Goal: Task Accomplishment & Management: Manage account settings

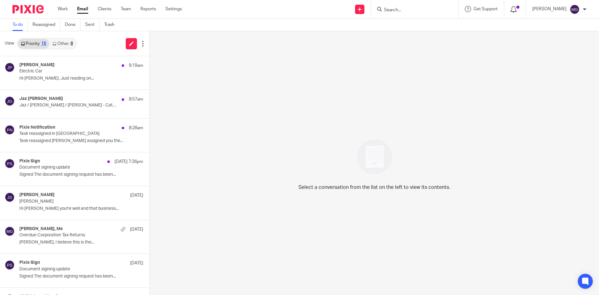
click at [519, 12] on div at bounding box center [514, 9] width 9 height 7
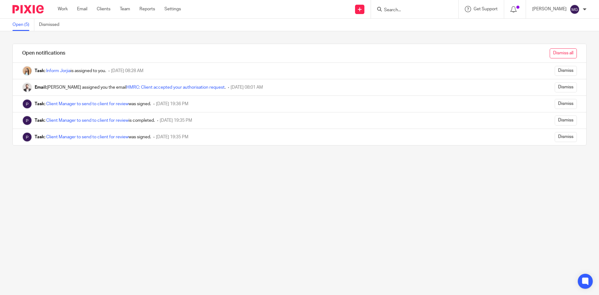
click at [556, 51] on input "Dismiss all" at bounding box center [562, 53] width 27 height 10
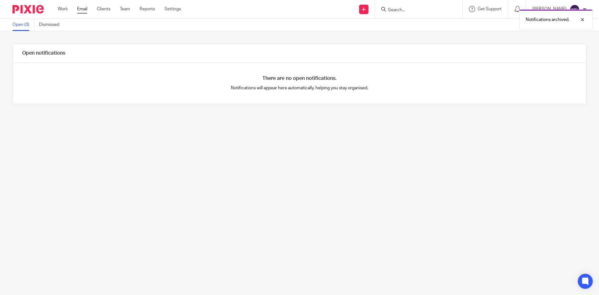
click at [81, 9] on link "Email" at bounding box center [82, 9] width 10 height 6
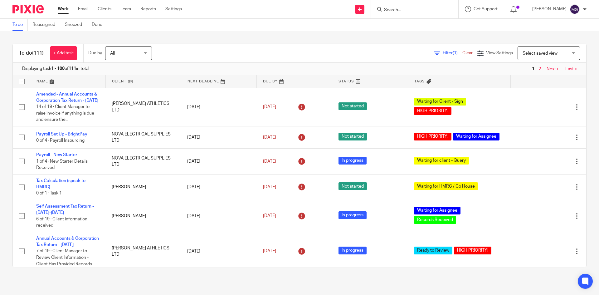
click at [159, 39] on div "To do (111) + Add task Due by All All Today Tomorrow This week Next week This m…" at bounding box center [299, 155] width 599 height 248
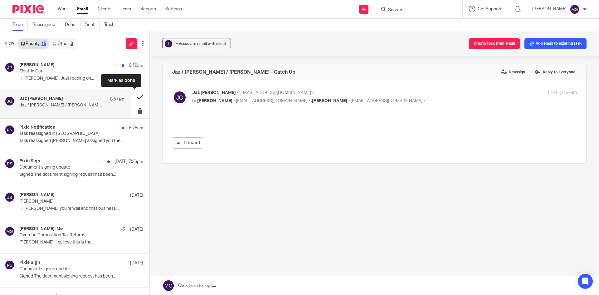
click at [135, 96] on button at bounding box center [140, 97] width 19 height 14
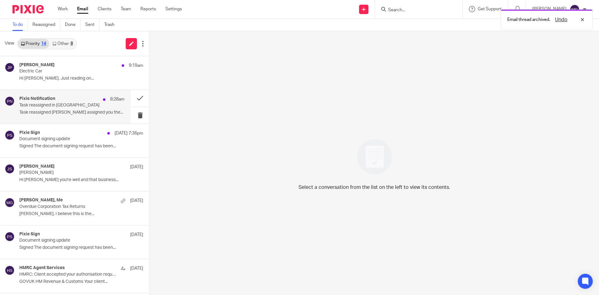
click at [76, 109] on div "Pixie Notification 8:28am Task reassigned in Pixie Task reassigned Raj Kaur ass…" at bounding box center [71, 106] width 105 height 21
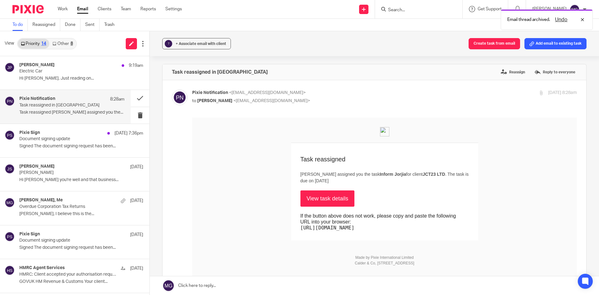
click at [313, 191] on link "View task details" at bounding box center [327, 198] width 54 height 16
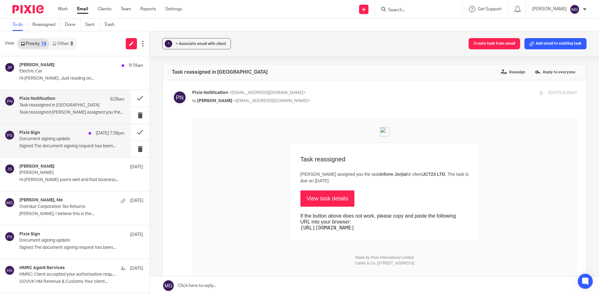
click at [71, 147] on p "Signed The document signing request has been..." at bounding box center [71, 145] width 105 height 5
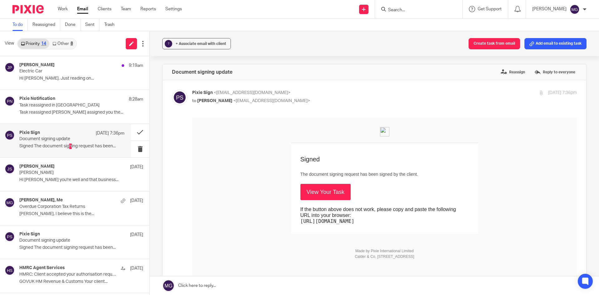
click at [334, 188] on link "View Your Task" at bounding box center [325, 192] width 50 height 16
click at [79, 107] on p "Task reassigned in Pixie" at bounding box center [61, 105] width 84 height 5
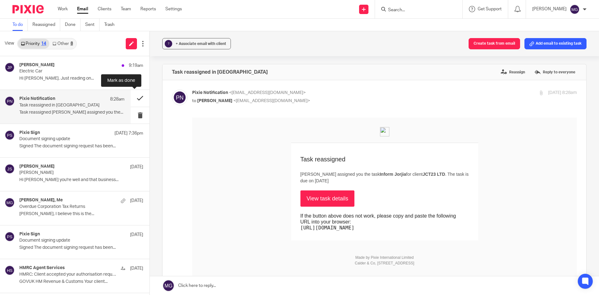
click at [135, 97] on button at bounding box center [140, 98] width 19 height 17
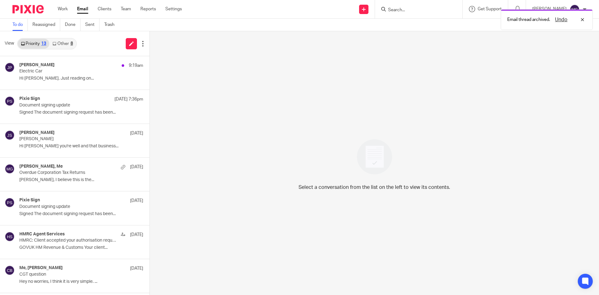
drag, startPoint x: 61, startPoint y: 36, endPoint x: 65, endPoint y: 44, distance: 8.4
click at [61, 36] on div "View Priority 13 Other 8" at bounding box center [74, 43] width 149 height 25
click at [65, 44] on link "Other 8" at bounding box center [62, 44] width 27 height 10
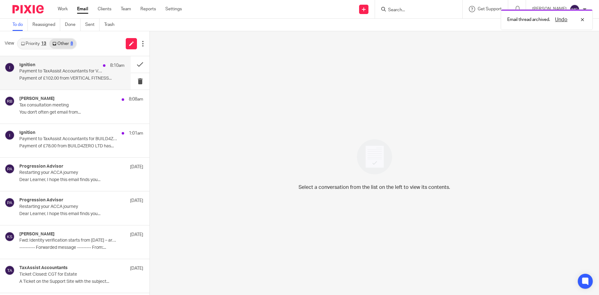
click at [54, 61] on div "Ignition 8:10am Payment to TaxAssist Accountants for VERTICAL FITNESS LEICESTER…" at bounding box center [65, 72] width 131 height 33
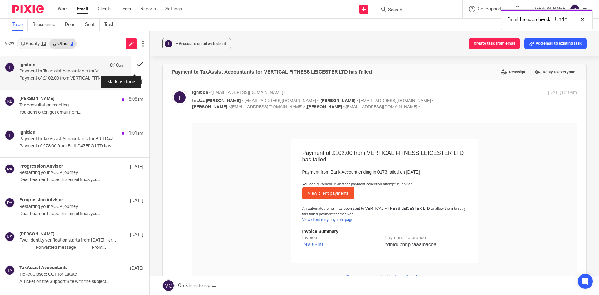
click at [137, 66] on button at bounding box center [140, 64] width 19 height 17
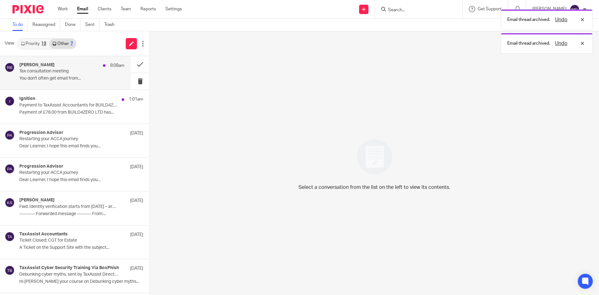
click at [96, 74] on p "Tax consultation meeting" at bounding box center [61, 71] width 84 height 5
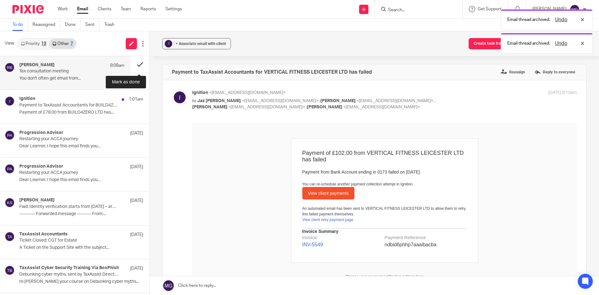
click at [138, 65] on button at bounding box center [140, 64] width 19 height 17
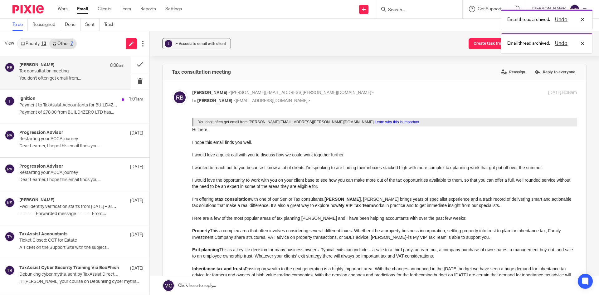
click at [92, 70] on p "Tax consultation meeting" at bounding box center [61, 71] width 84 height 5
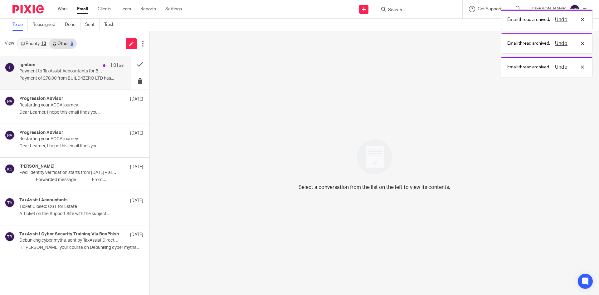
drag, startPoint x: 75, startPoint y: 73, endPoint x: 81, endPoint y: 73, distance: 6.2
click at [77, 73] on p "Payment to TaxAssist Accountants for BUILD4ZERO LTD has failed" at bounding box center [61, 71] width 84 height 5
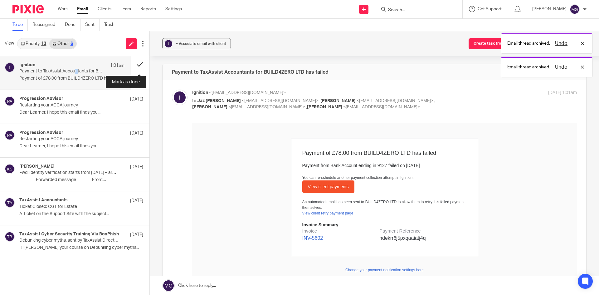
click at [140, 62] on button at bounding box center [140, 64] width 19 height 17
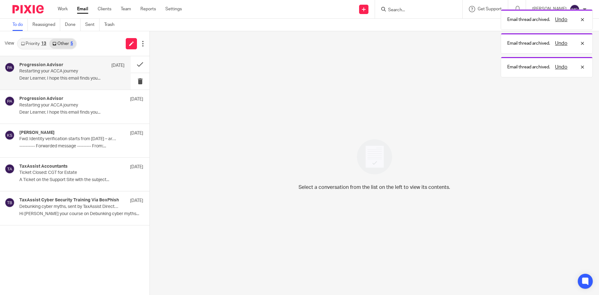
click at [64, 71] on p "Restarting your ACCA journey" at bounding box center [61, 71] width 84 height 5
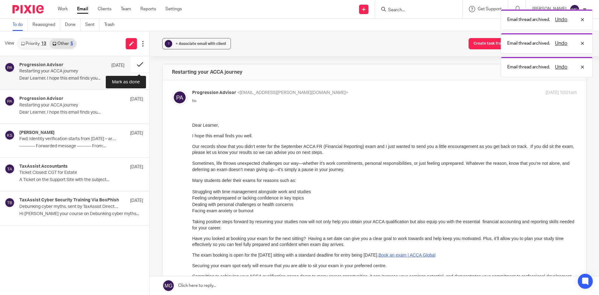
click at [139, 65] on button at bounding box center [140, 64] width 19 height 17
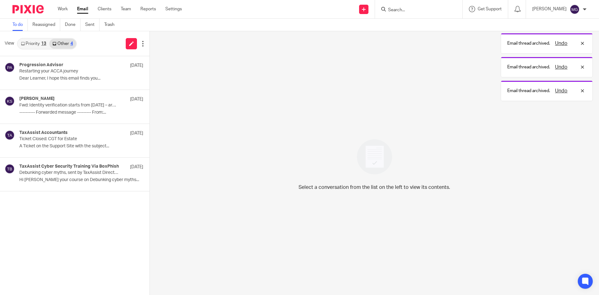
click at [44, 45] on div "13" at bounding box center [43, 43] width 5 height 4
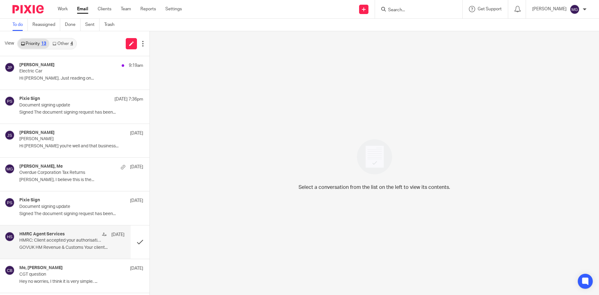
click at [90, 238] on p "HMRC: Client accepted your authorisation request" at bounding box center [61, 240] width 84 height 5
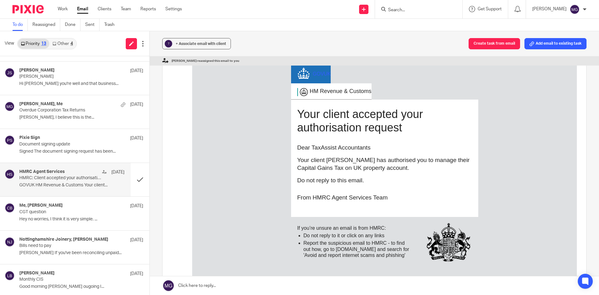
scroll to position [125, 0]
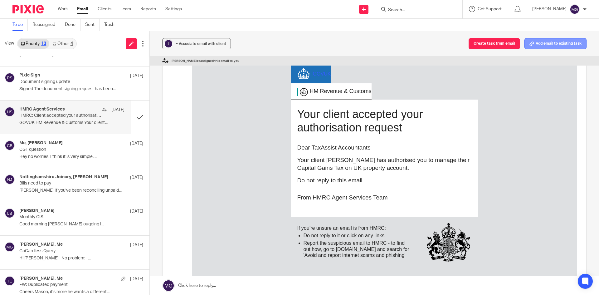
click at [544, 45] on button "Add email to existing task" at bounding box center [555, 43] width 62 height 11
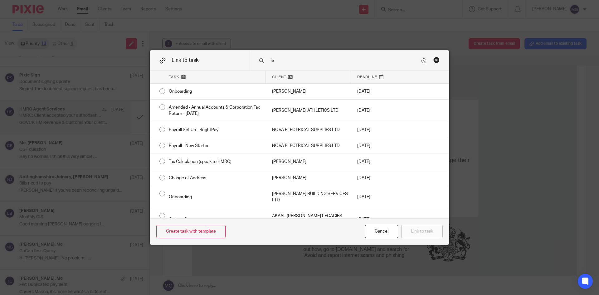
type input "l"
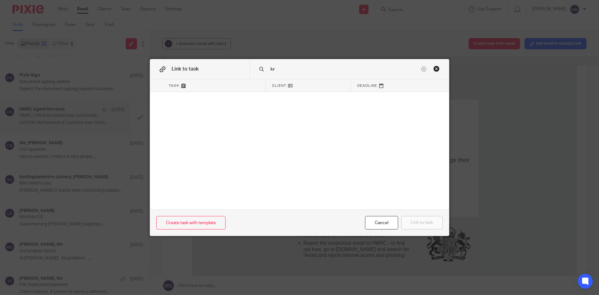
type input "k"
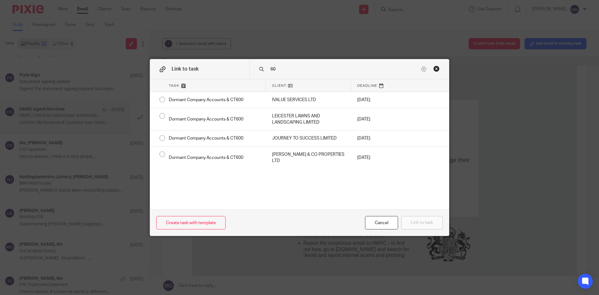
type input "6"
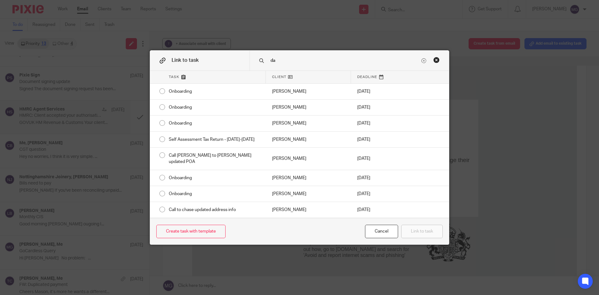
type input "d"
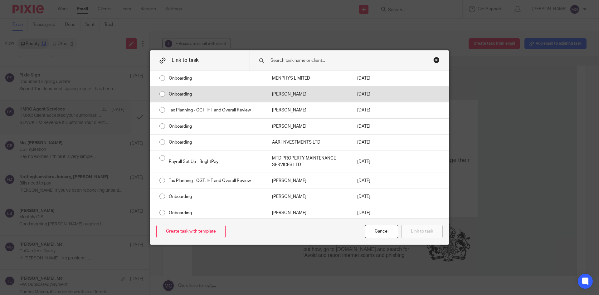
scroll to position [374, 0]
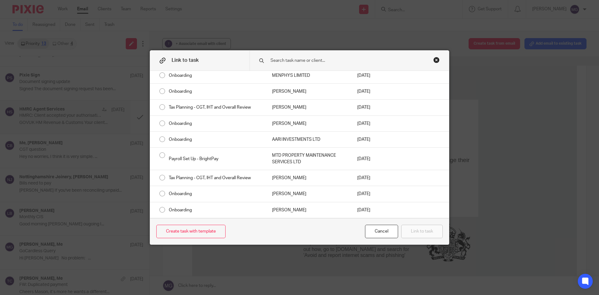
click at [436, 57] on div "Close this dialog window" at bounding box center [436, 60] width 6 height 6
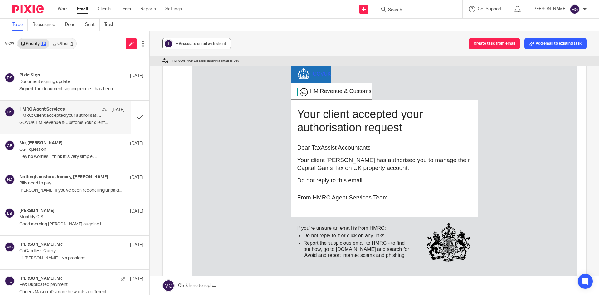
click at [215, 42] on span "+ Associate email with client" at bounding box center [201, 44] width 51 height 4
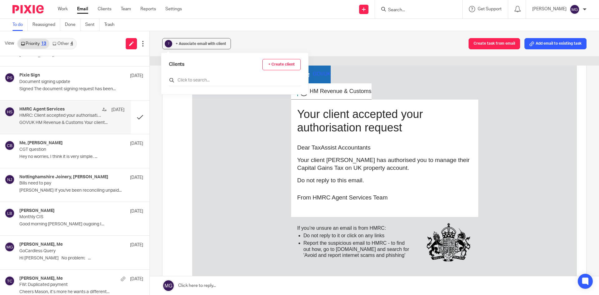
click at [225, 78] on input "text" at bounding box center [235, 80] width 132 height 6
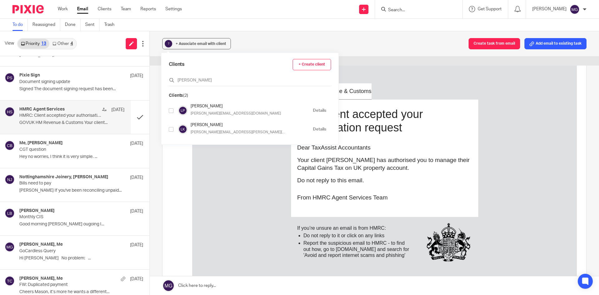
type input "lee"
click at [172, 128] on input "checkbox" at bounding box center [171, 129] width 5 height 5
checkbox input "true"
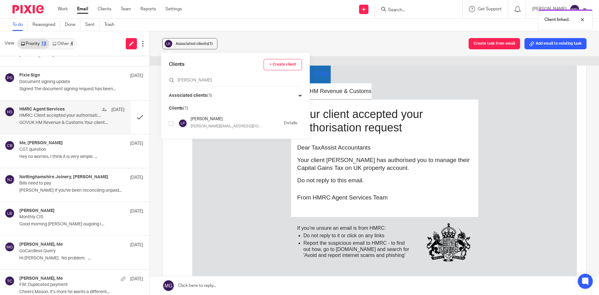
click at [231, 178] on div "GOV UK HM Revenue & Customs Your client accepted your authorisation request Dea…" at bounding box center [384, 166] width 384 height 222
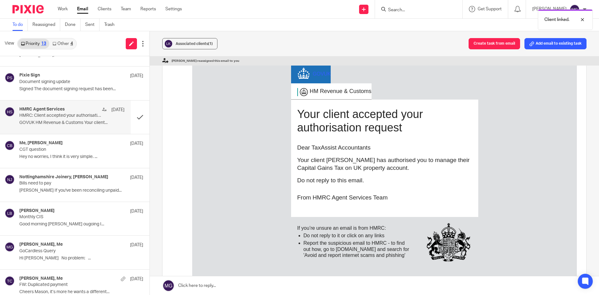
click at [358, 49] on div "Associated clients (1) Create task from email Add email to existing task" at bounding box center [374, 43] width 449 height 25
click at [138, 123] on button at bounding box center [140, 116] width 19 height 33
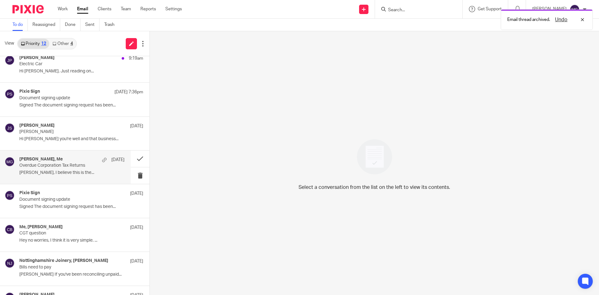
scroll to position [0, 0]
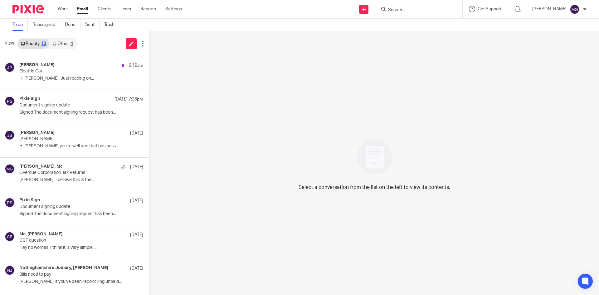
click at [410, 7] on input "Search" at bounding box center [415, 10] width 56 height 6
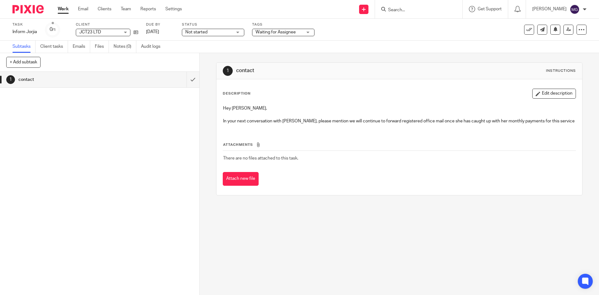
click at [424, 249] on div "1 contact Instructions Description Edit description Hey Mason, In your next con…" at bounding box center [399, 174] width 399 height 242
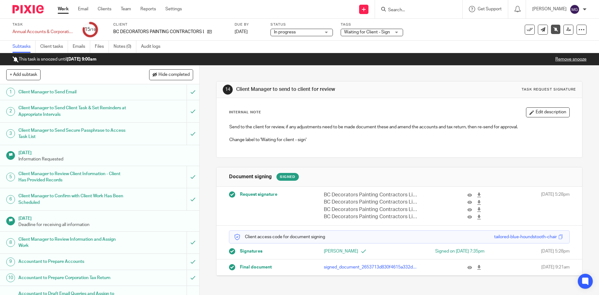
click at [398, 10] on input "Search" at bounding box center [415, 10] width 56 height 6
type input "ie"
click at [105, 3] on div "Work Email Clients Team Reports Settings Work Email Clients Team Reports Settin…" at bounding box center [121, 9] width 140 height 18
click at [105, 9] on link "Clients" at bounding box center [105, 9] width 14 height 6
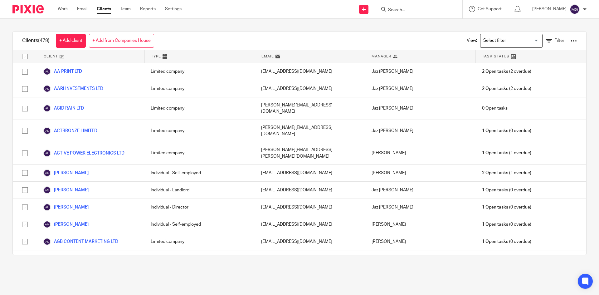
click at [506, 43] on input "Search for option" at bounding box center [510, 40] width 58 height 11
click at [547, 44] on link "Filter" at bounding box center [554, 40] width 19 height 7
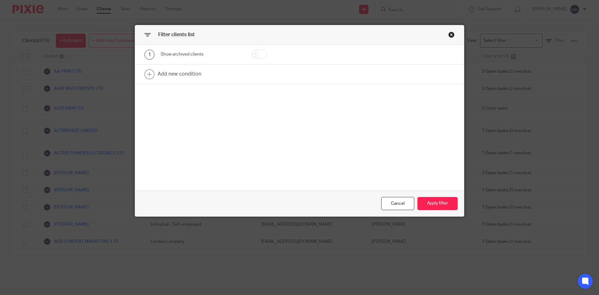
click at [258, 52] on input "checkbox" at bounding box center [259, 54] width 16 height 9
checkbox input "true"
click at [436, 201] on button "Apply filter" at bounding box center [437, 203] width 40 height 13
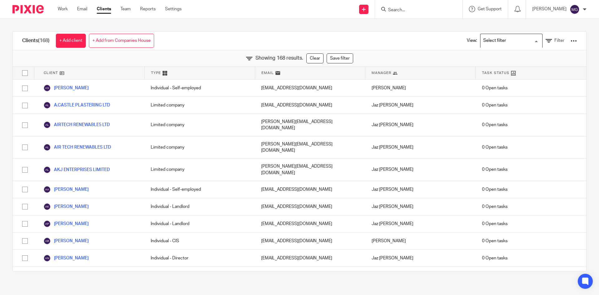
click at [526, 46] on input "Search for option" at bounding box center [510, 40] width 58 height 11
click at [569, 44] on div "View: Loading... Individuals Limited Companies Filter" at bounding box center [517, 40] width 138 height 18
click at [554, 41] on span "Filter" at bounding box center [559, 40] width 10 height 4
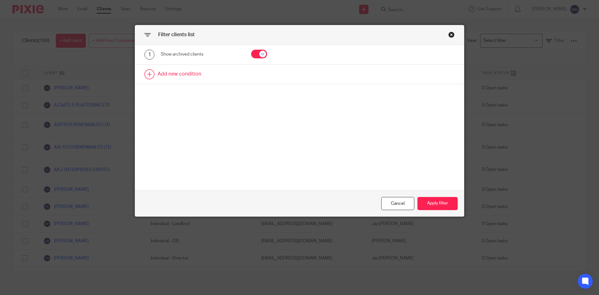
click at [228, 74] on link at bounding box center [299, 74] width 329 height 19
click at [197, 79] on div "Field" at bounding box center [196, 76] width 60 height 13
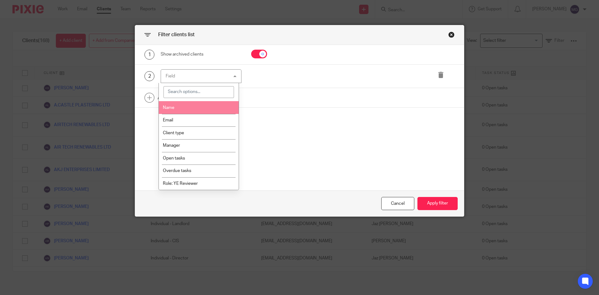
drag, startPoint x: 181, startPoint y: 108, endPoint x: 312, endPoint y: 86, distance: 133.1
click at [181, 108] on li "Name" at bounding box center [199, 107] width 80 height 13
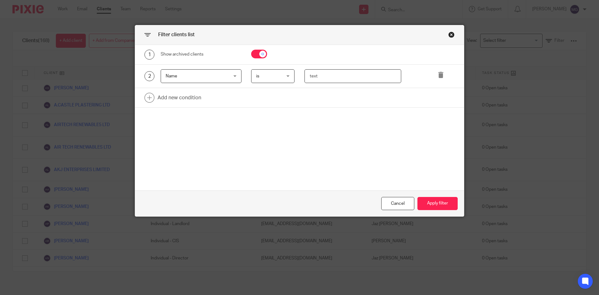
click at [317, 77] on input "text" at bounding box center [352, 76] width 97 height 14
click at [309, 77] on input "oed" at bounding box center [352, 76] width 97 height 14
type input "ied"
click at [423, 204] on button "Apply filter" at bounding box center [437, 203] width 40 height 13
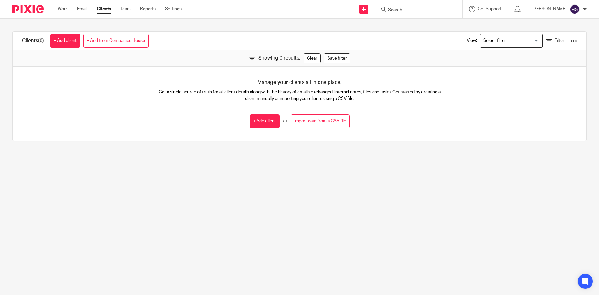
click at [430, 9] on input "Search" at bounding box center [415, 10] width 56 height 6
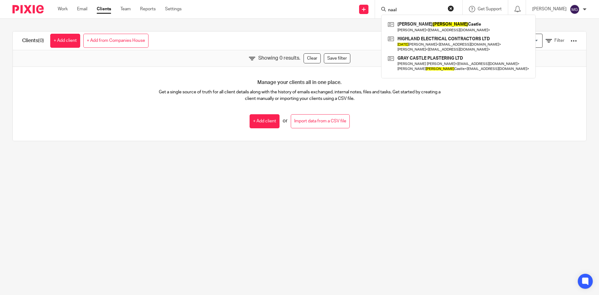
type input "naal"
drag, startPoint x: 275, startPoint y: 27, endPoint x: 317, endPoint y: 30, distance: 42.2
click at [276, 27] on div "Clients (0) + Add client + Add from Companies House View: Loading... Filter Sho…" at bounding box center [299, 86] width 599 height 135
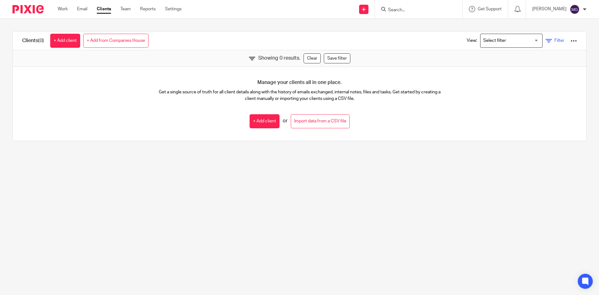
click at [554, 42] on span "Filter" at bounding box center [559, 40] width 10 height 4
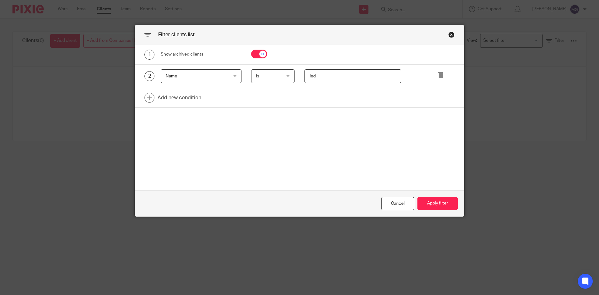
drag, startPoint x: 325, startPoint y: 78, endPoint x: 155, endPoint y: 54, distance: 171.3
click at [155, 54] on div "1 Show archived clients 2 Name Name Name Email Client type Manager Open tasks O…" at bounding box center [299, 76] width 329 height 63
type input "nal"
click at [432, 207] on button "Apply filter" at bounding box center [437, 203] width 40 height 13
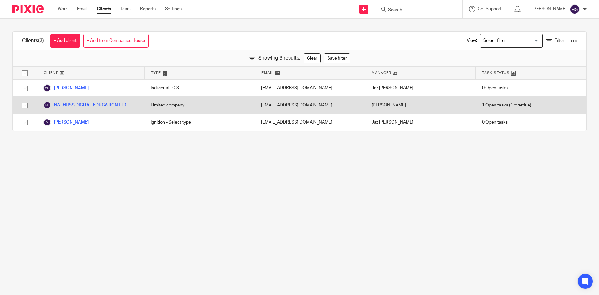
click at [98, 106] on link "NALHUSS DIGITAL EDUCATION LTD" at bounding box center [84, 104] width 83 height 7
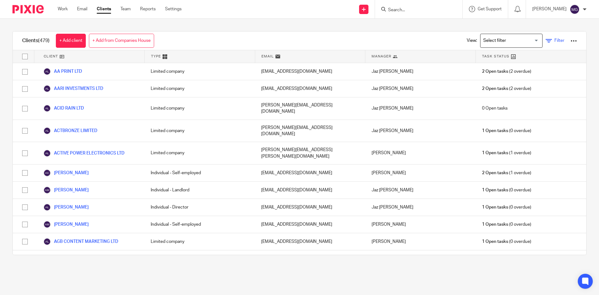
click at [554, 41] on span "Filter" at bounding box center [559, 40] width 10 height 4
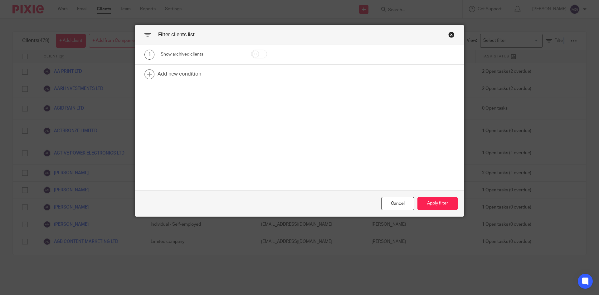
click at [249, 50] on div at bounding box center [267, 55] width 53 height 10
click at [252, 55] on input "checkbox" at bounding box center [259, 54] width 16 height 9
checkbox input "true"
click at [188, 75] on link at bounding box center [299, 74] width 329 height 19
click at [186, 74] on div "Field" at bounding box center [196, 76] width 60 height 13
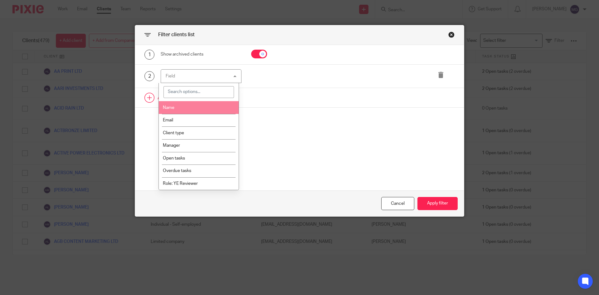
click at [187, 108] on li "Name" at bounding box center [199, 107] width 80 height 13
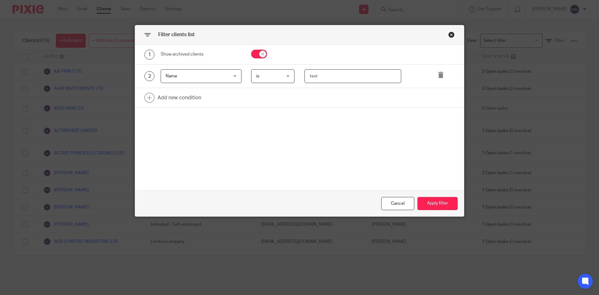
click at [317, 70] on input "text" at bounding box center [352, 76] width 97 height 14
type input "nalhuss"
click at [431, 201] on button "Apply filter" at bounding box center [437, 203] width 40 height 13
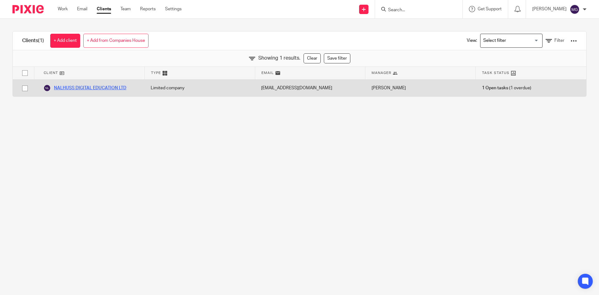
click at [96, 91] on link "NALHUSS DIGITAL EDUCATION LTD" at bounding box center [84, 87] width 83 height 7
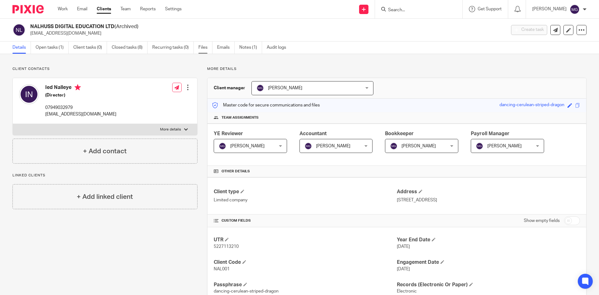
click at [210, 51] on link "Files" at bounding box center [205, 47] width 14 height 12
click at [219, 46] on link "Emails" at bounding box center [225, 47] width 17 height 12
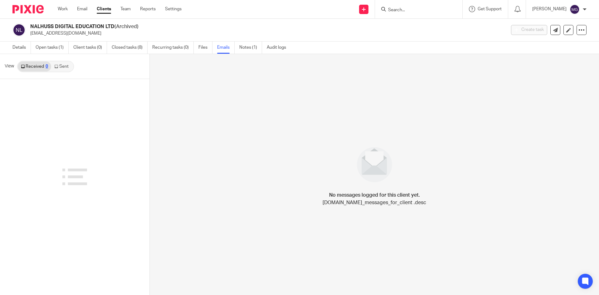
click at [55, 66] on icon at bounding box center [56, 67] width 4 height 4
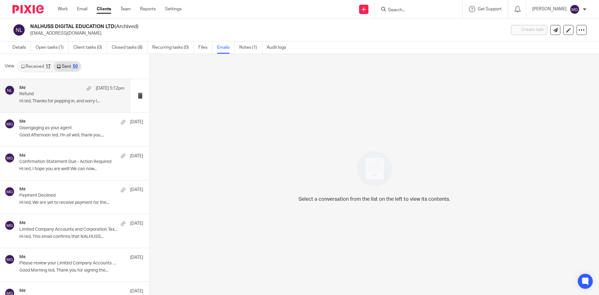
click at [52, 95] on p "Refund" at bounding box center [61, 93] width 84 height 5
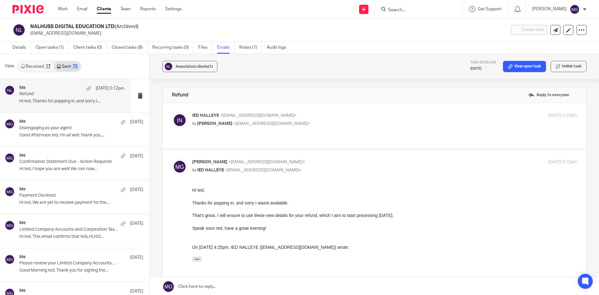
click at [241, 117] on span "<[EMAIL_ADDRESS][DOMAIN_NAME]>" at bounding box center [258, 115] width 77 height 4
checkbox input "true"
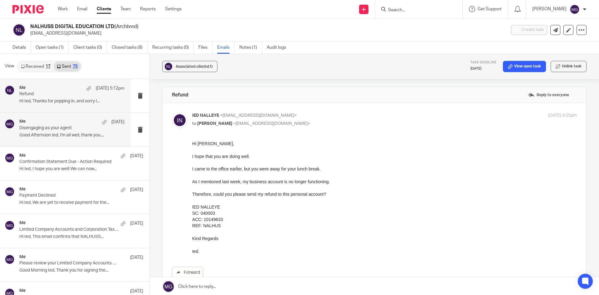
click at [20, 127] on p "Disengaging as your agent" at bounding box center [61, 127] width 84 height 5
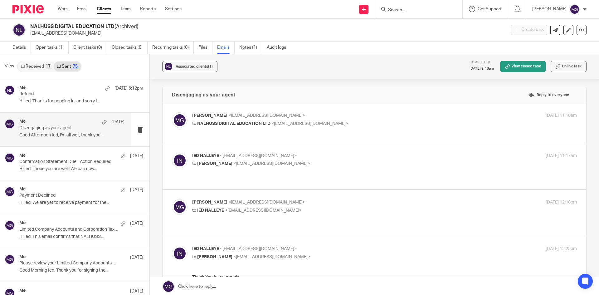
click at [248, 115] on span "<[EMAIL_ADDRESS][DOMAIN_NAME]>" at bounding box center [266, 115] width 77 height 4
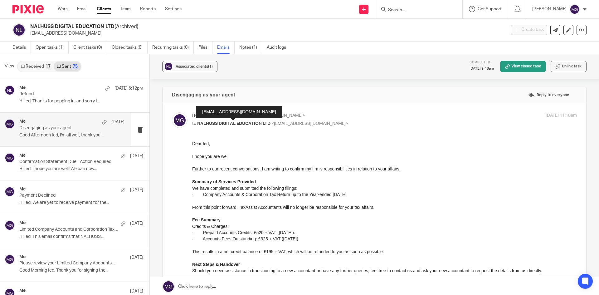
click at [252, 121] on span "NALHUSS DIGITAL EDUCATION LTD" at bounding box center [233, 123] width 73 height 4
checkbox input "false"
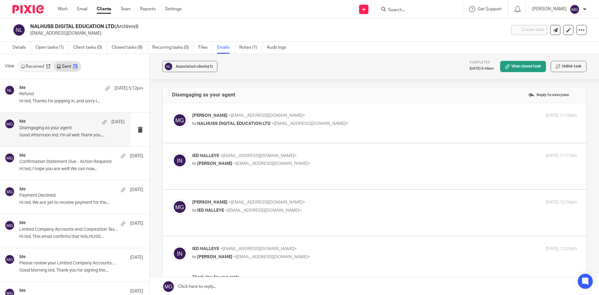
click at [250, 159] on p "IED NALLEYE <[EMAIL_ADDRESS][DOMAIN_NAME]>" at bounding box center [320, 155] width 256 height 7
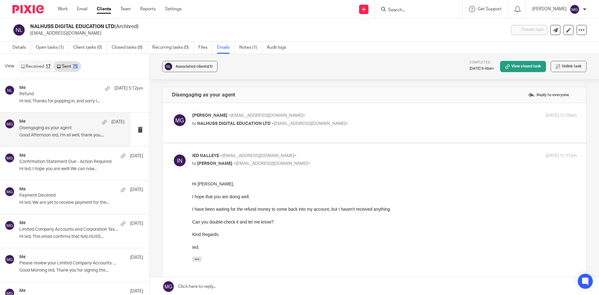
click at [287, 158] on p "IED NALLEYE <[EMAIL_ADDRESS][DOMAIN_NAME]>" at bounding box center [320, 155] width 256 height 7
checkbox input "false"
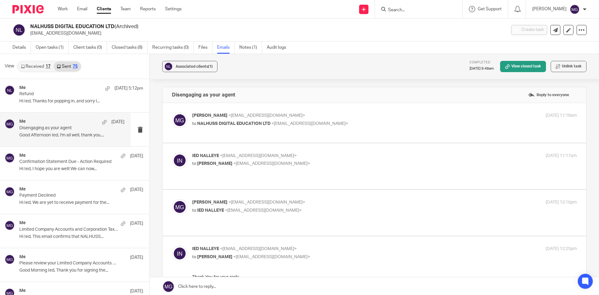
click at [265, 200] on span "<[EMAIL_ADDRESS][DOMAIN_NAME]>" at bounding box center [266, 202] width 77 height 4
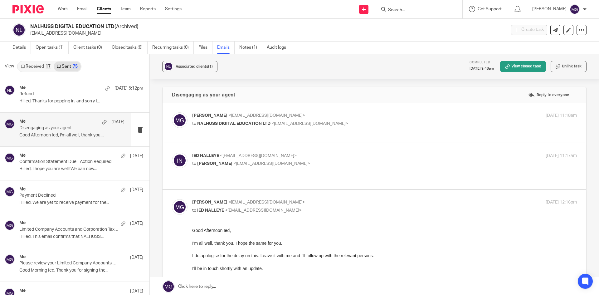
click at [290, 199] on p "[PERSON_NAME] <[EMAIL_ADDRESS][DOMAIN_NAME]>" at bounding box center [320, 202] width 256 height 7
checkbox input "false"
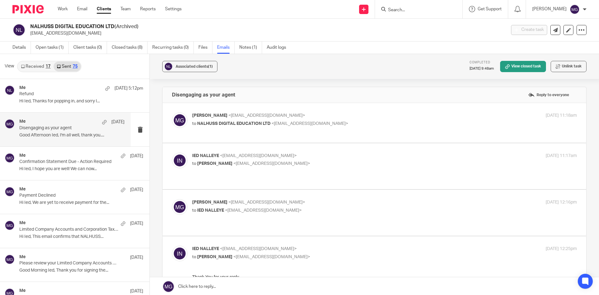
click at [276, 128] on div "[PERSON_NAME] <[EMAIL_ADDRESS][DOMAIN_NAME]> to NALHUSS DIGITAL EDUCATION LTD <…" at bounding box center [374, 122] width 405 height 21
click at [276, 122] on span "<[EMAIL_ADDRESS][DOMAIN_NAME]>" at bounding box center [309, 123] width 77 height 4
checkbox input "true"
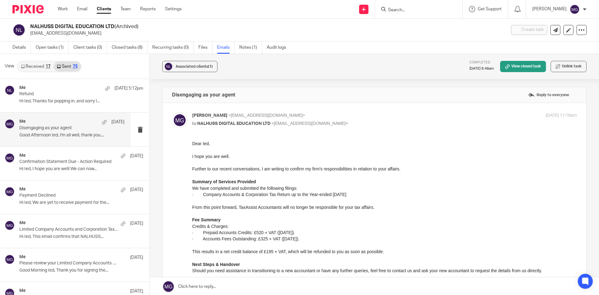
scroll to position [31, 0]
